Goal: Check status: Check status

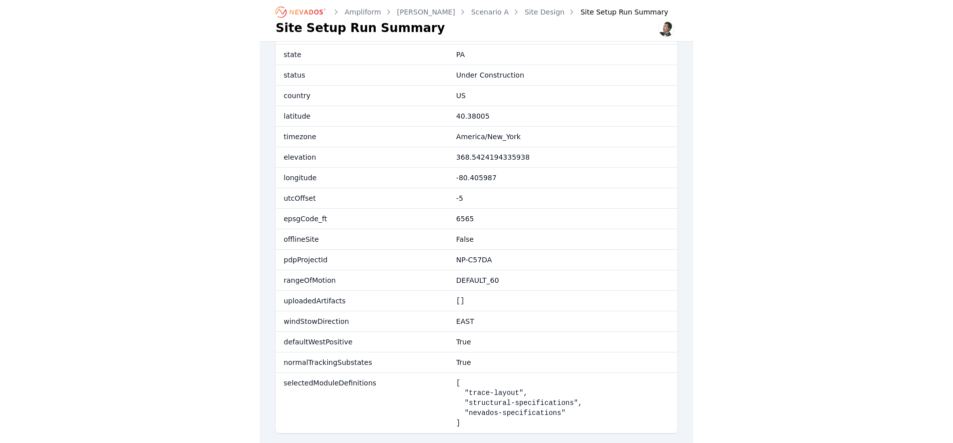
scroll to position [127, 0]
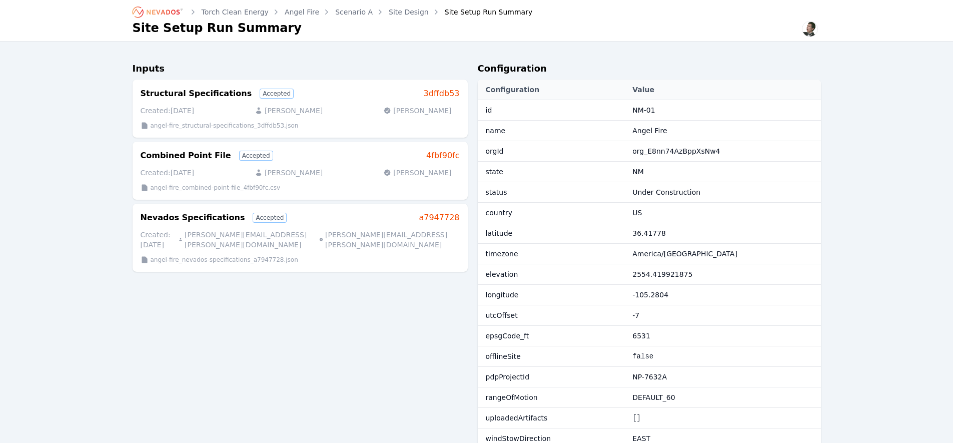
click at [164, 13] on icon "Breadcrumb" at bounding box center [163, 12] width 33 height 5
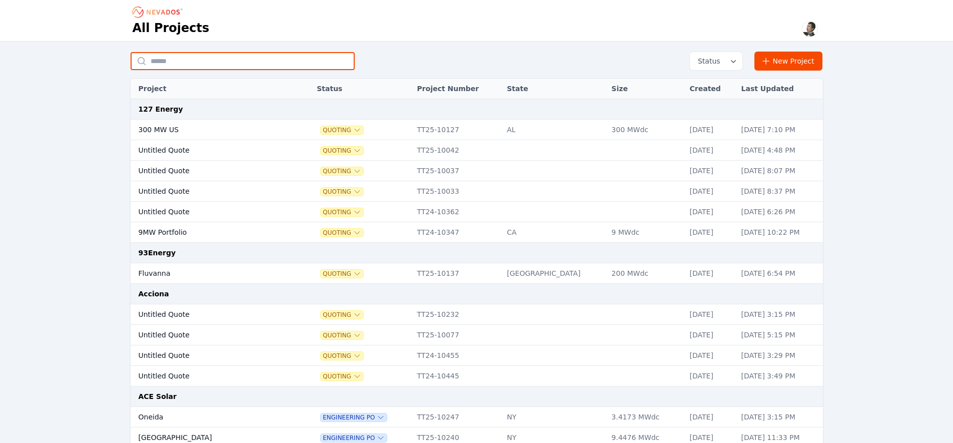
click at [249, 65] on input "text" at bounding box center [243, 61] width 224 height 18
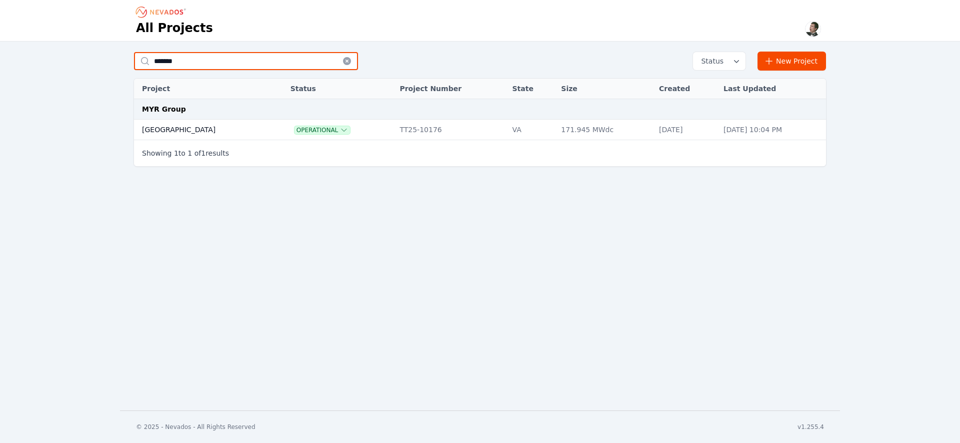
type input "*******"
click at [179, 132] on td "[GEOGRAPHIC_DATA]" at bounding box center [202, 130] width 136 height 21
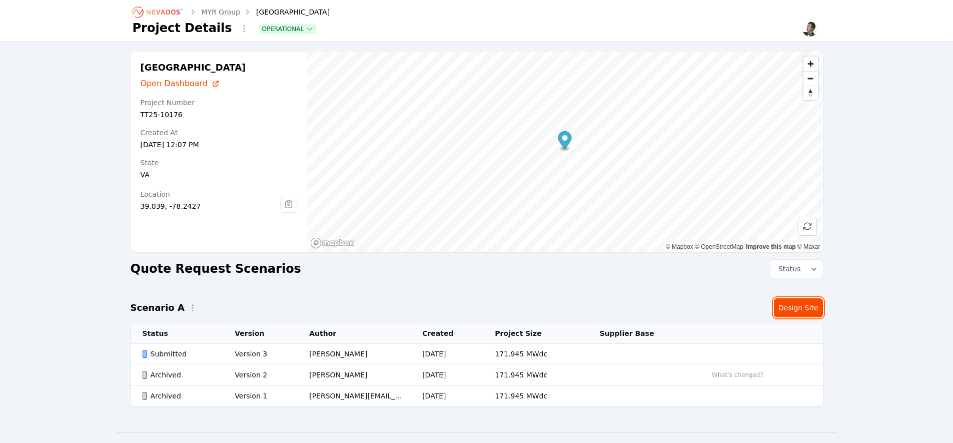
click at [797, 309] on link "Design Site" at bounding box center [798, 307] width 49 height 19
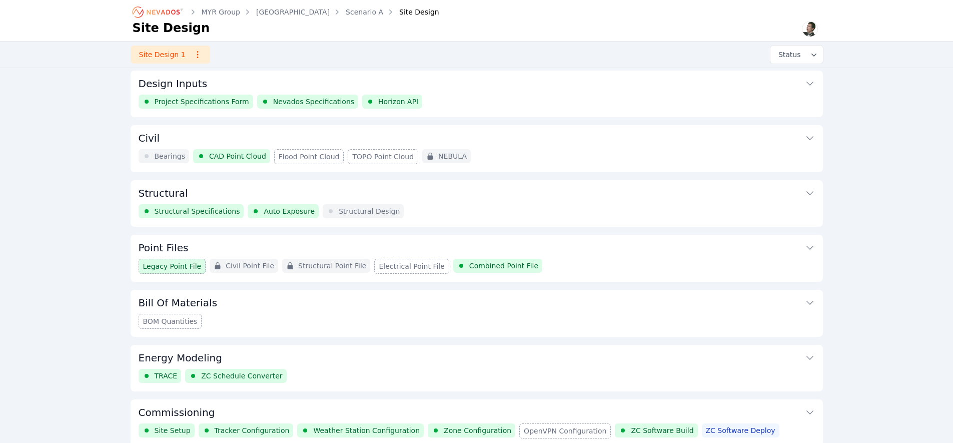
scroll to position [46, 0]
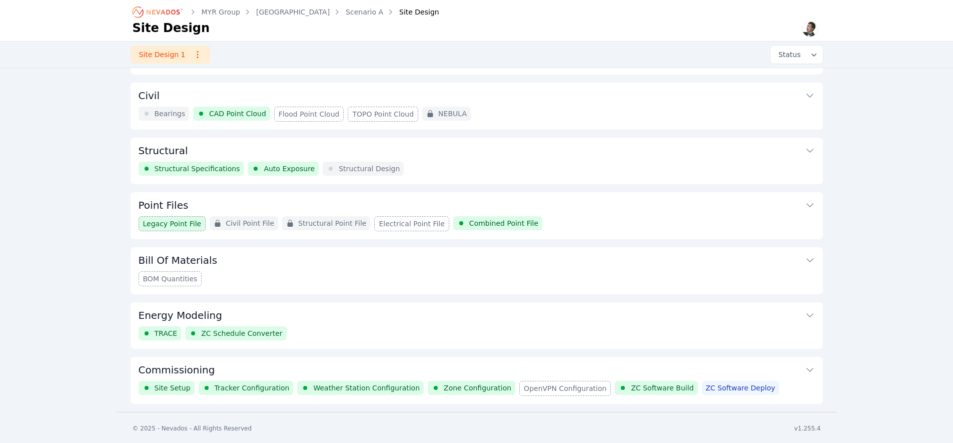
click at [261, 369] on button "Commissioning" at bounding box center [477, 369] width 676 height 24
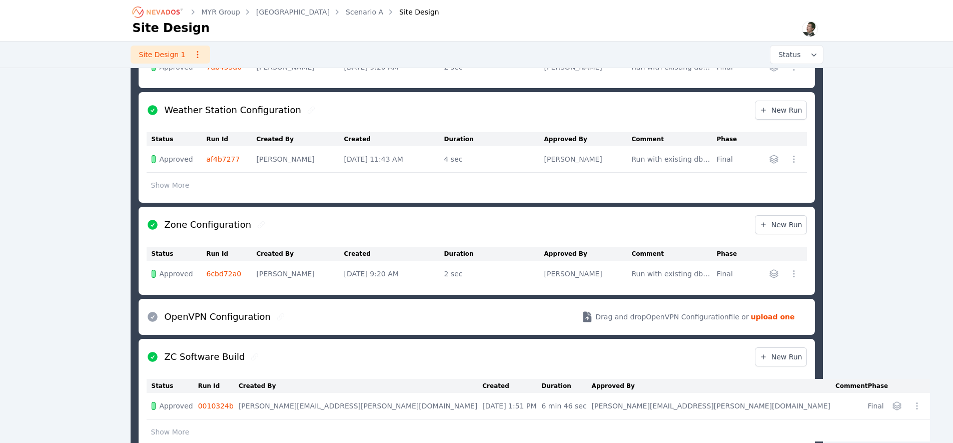
scroll to position [561, 0]
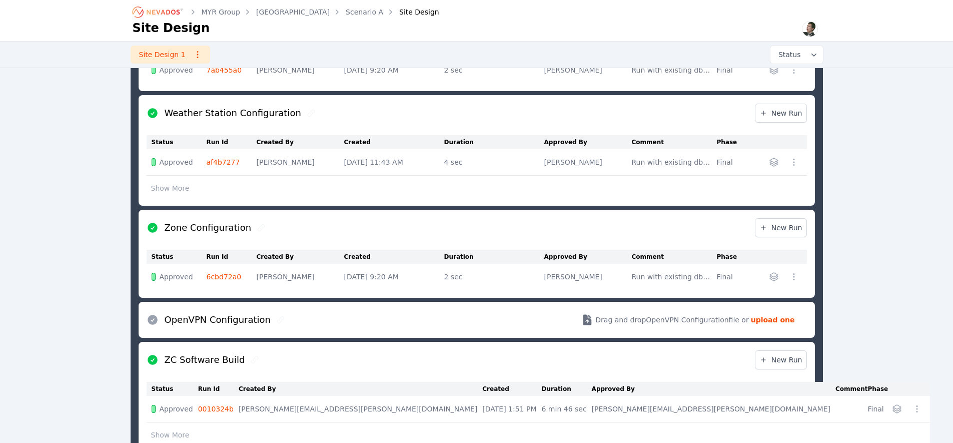
click at [223, 278] on link "6cbd72a0" at bounding box center [224, 277] width 35 height 8
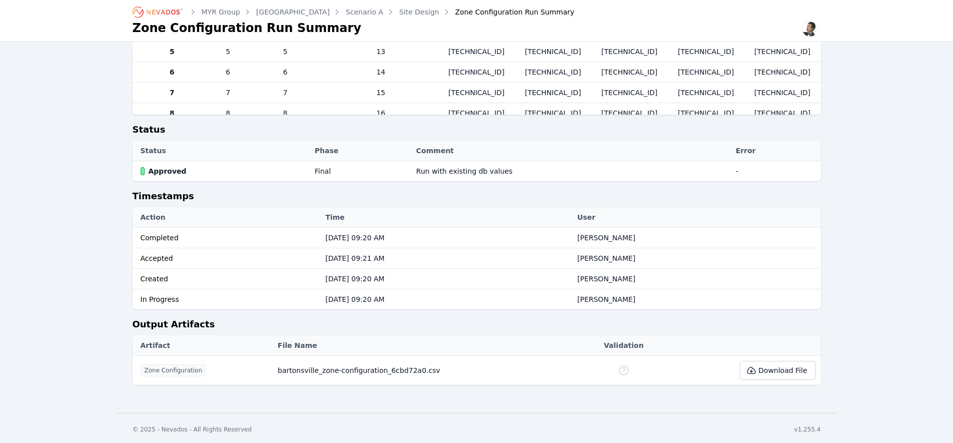
scroll to position [135, 0]
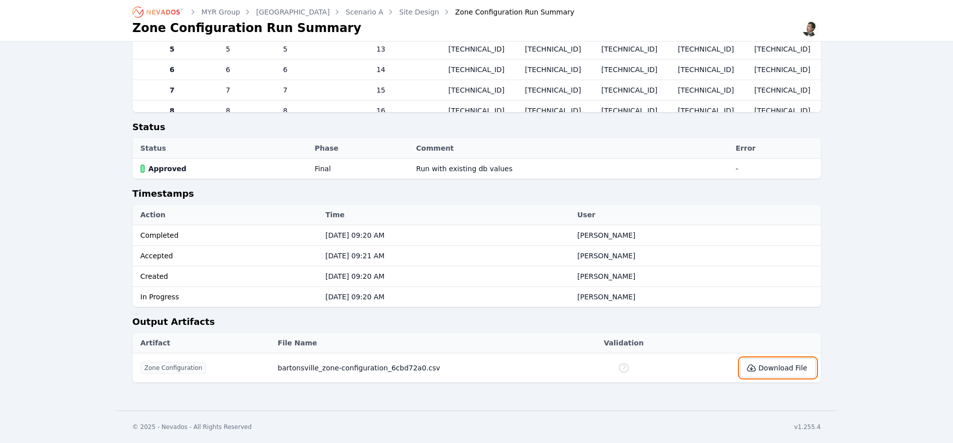
click at [756, 371] on icon at bounding box center [751, 368] width 10 height 10
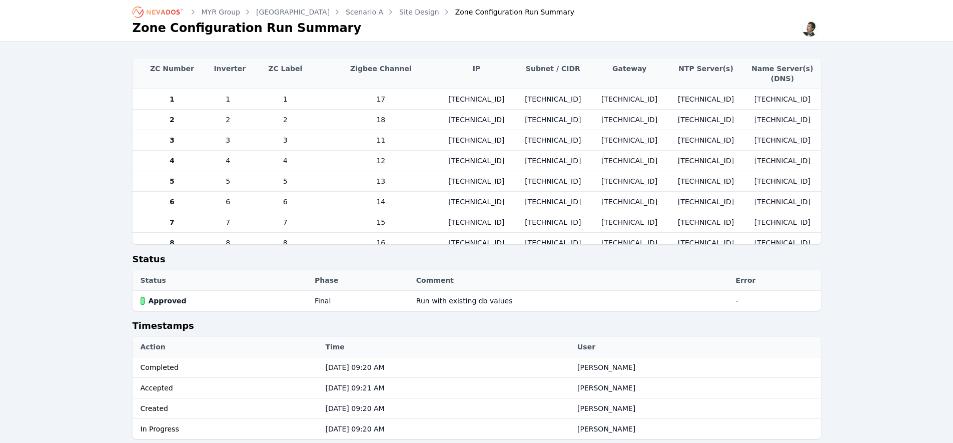
scroll to position [0, 0]
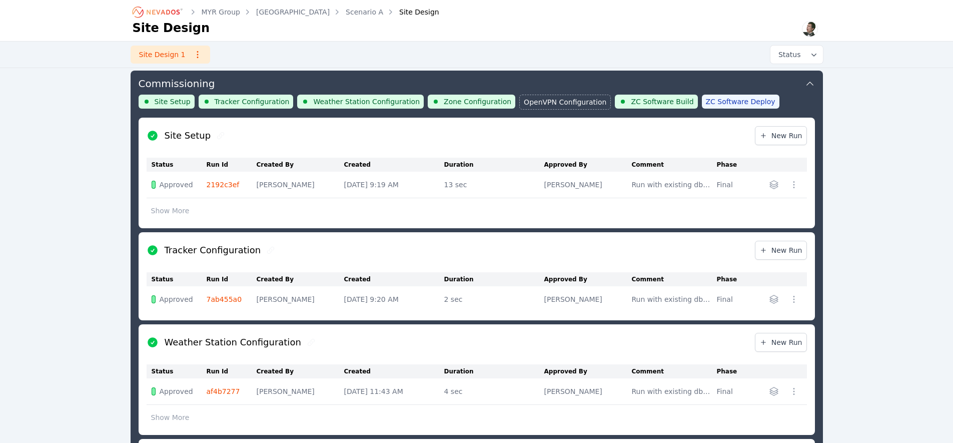
scroll to position [208, 0]
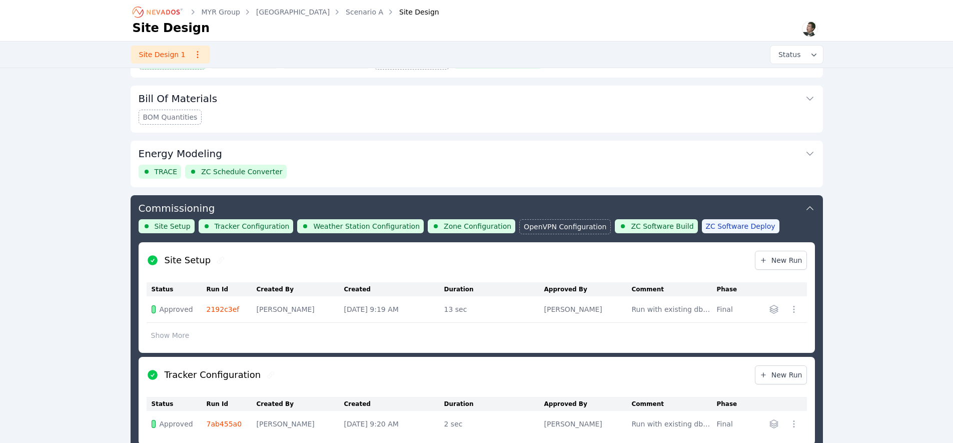
click at [221, 306] on link "2192c3ef" at bounding box center [223, 309] width 33 height 8
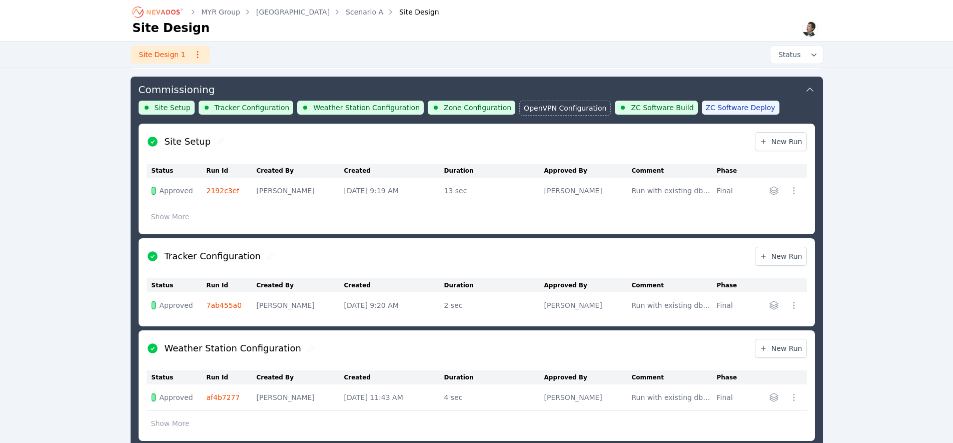
scroll to position [717, 0]
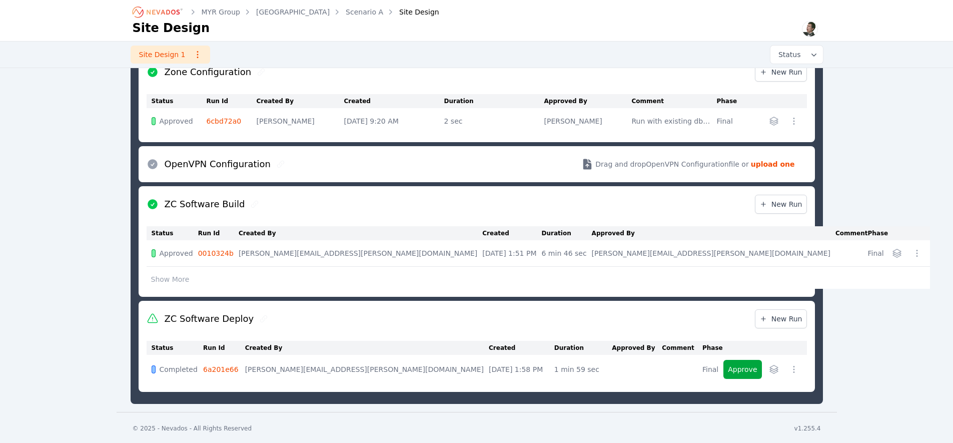
click at [187, 273] on button "Show More" at bounding box center [171, 279] width 48 height 19
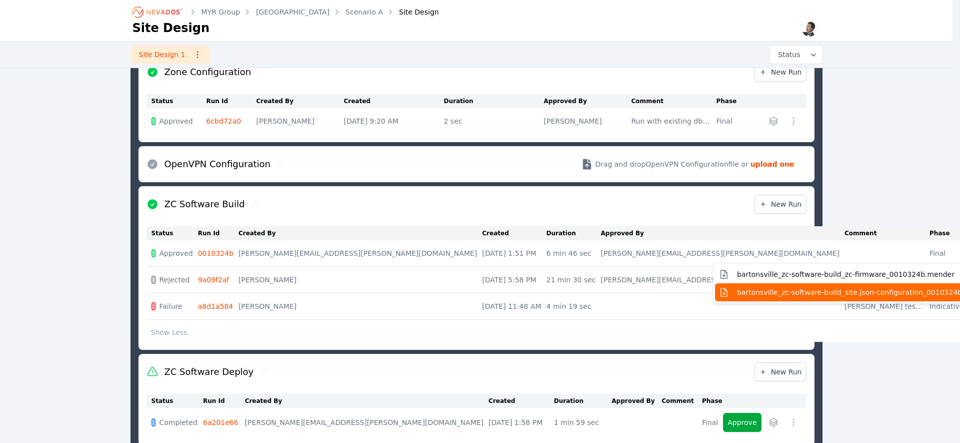
click at [737, 287] on span "bartonsville_zc-software-build_site.json-configuration_0010324b.json" at bounding box center [858, 292] width 242 height 10
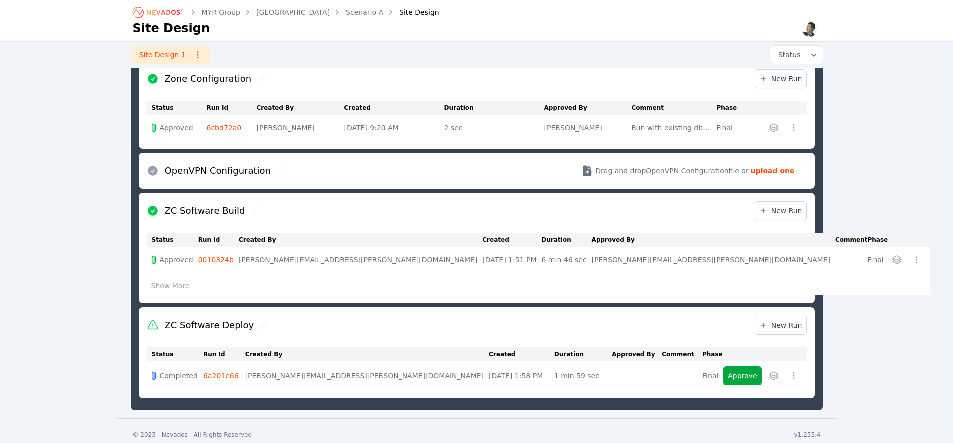
scroll to position [711, 0]
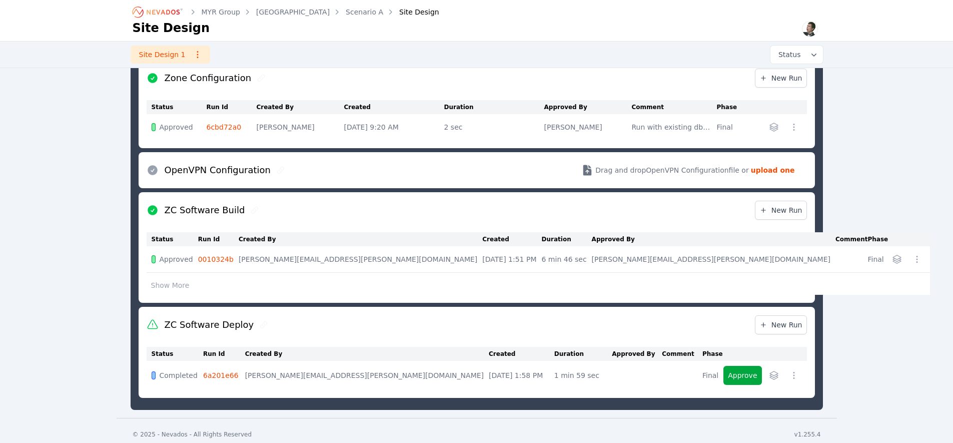
click at [169, 288] on button "Show More" at bounding box center [171, 285] width 48 height 19
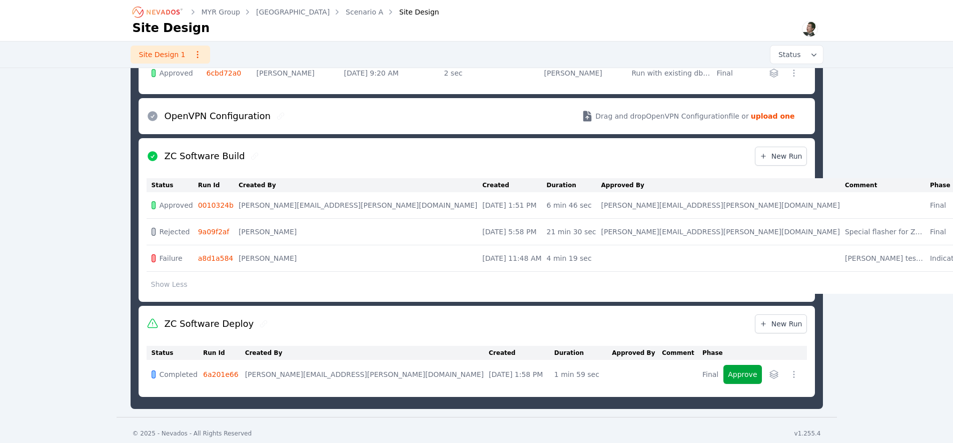
scroll to position [770, 0]
